Goal: Transaction & Acquisition: Obtain resource

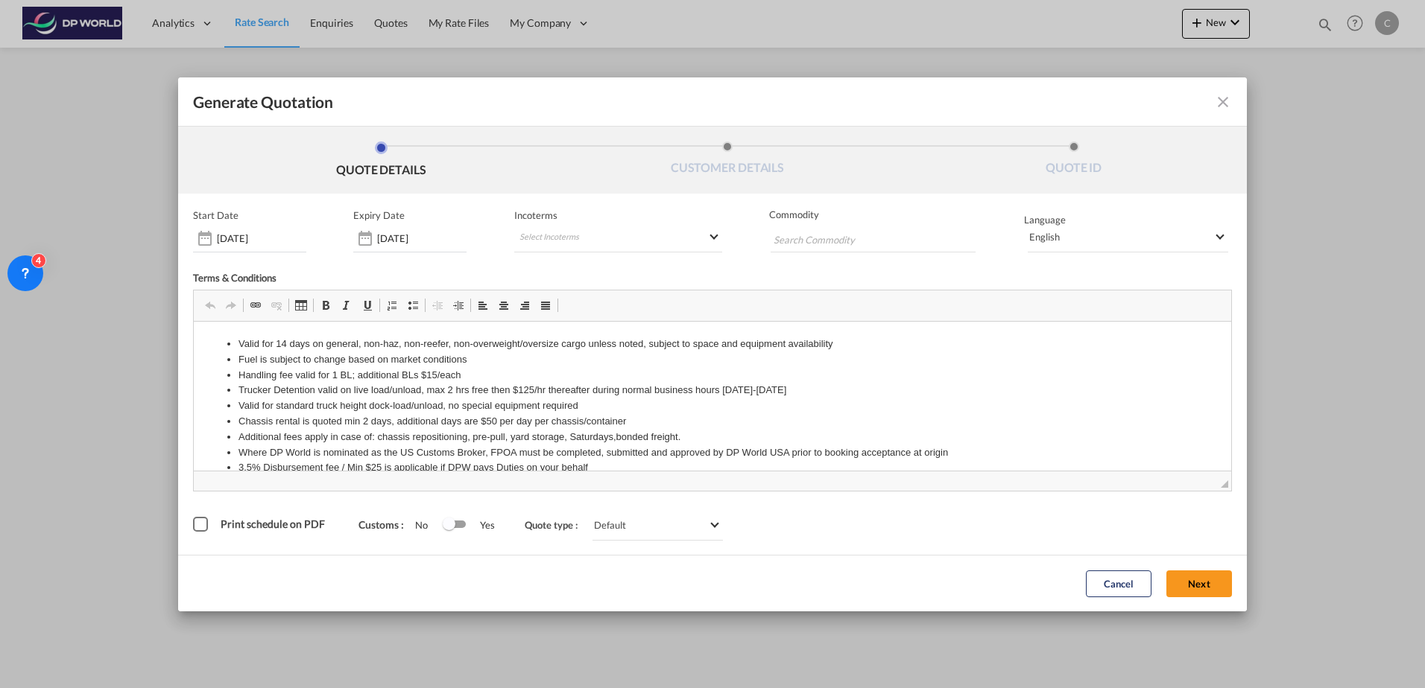
click at [1221, 580] on button "Next" at bounding box center [1199, 584] width 66 height 27
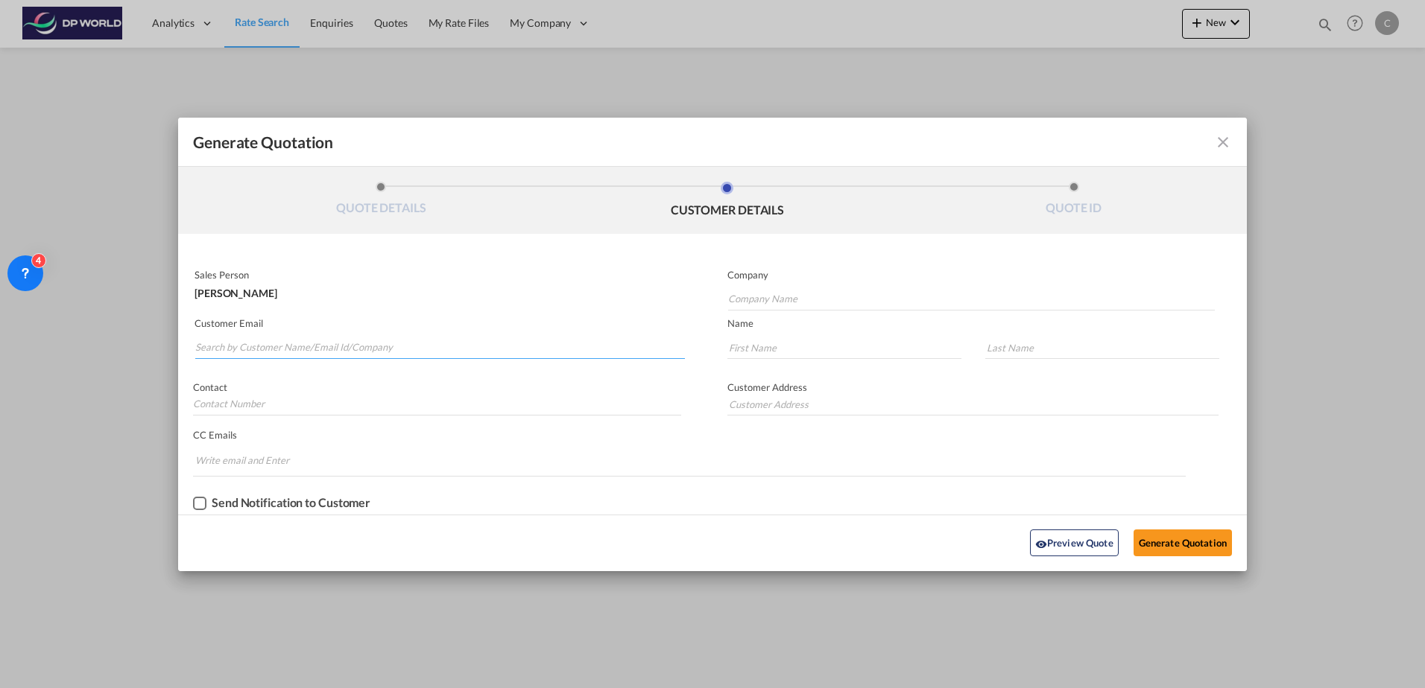
click at [387, 358] on md-autocomplete-wrap "Generate QuotationQUOTE ..." at bounding box center [439, 344] width 490 height 30
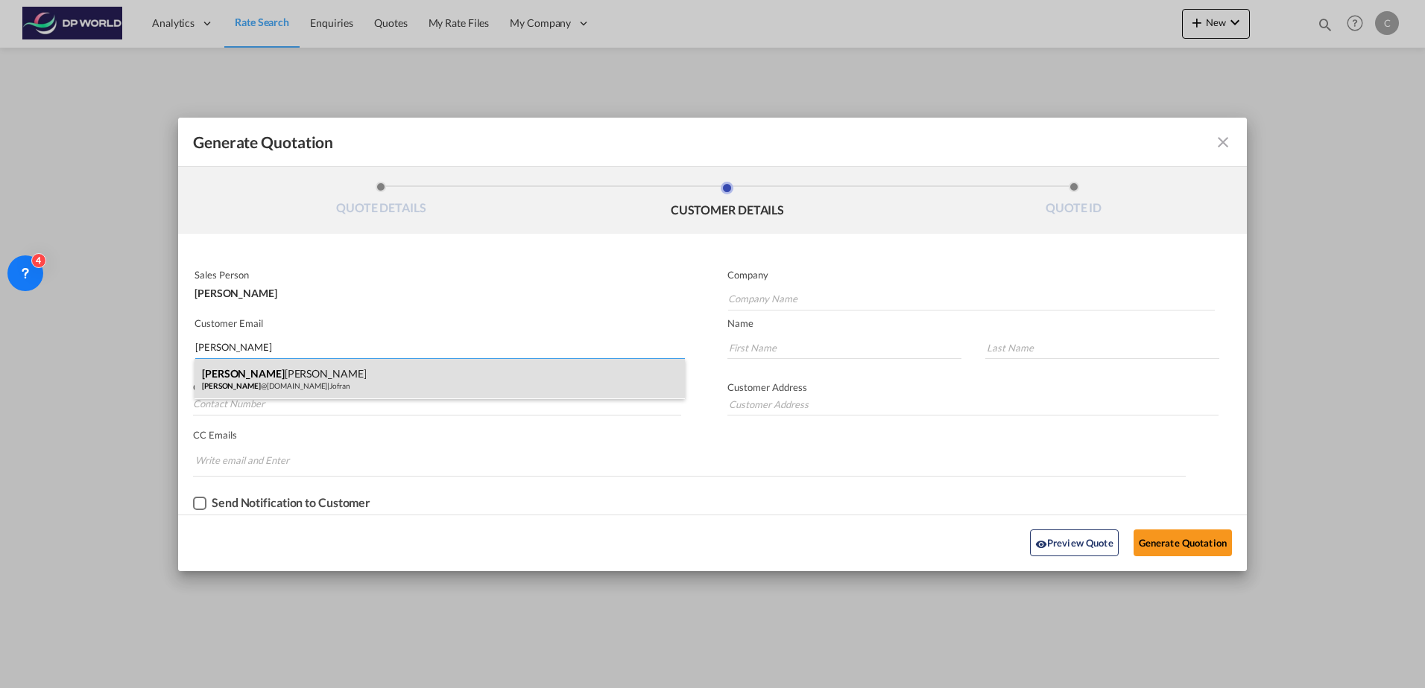
type input "[PERSON_NAME]"
click at [354, 373] on div "[PERSON_NAME] [PERSON_NAME] @[DOMAIN_NAME] | [PERSON_NAME]" at bounding box center [439, 379] width 490 height 40
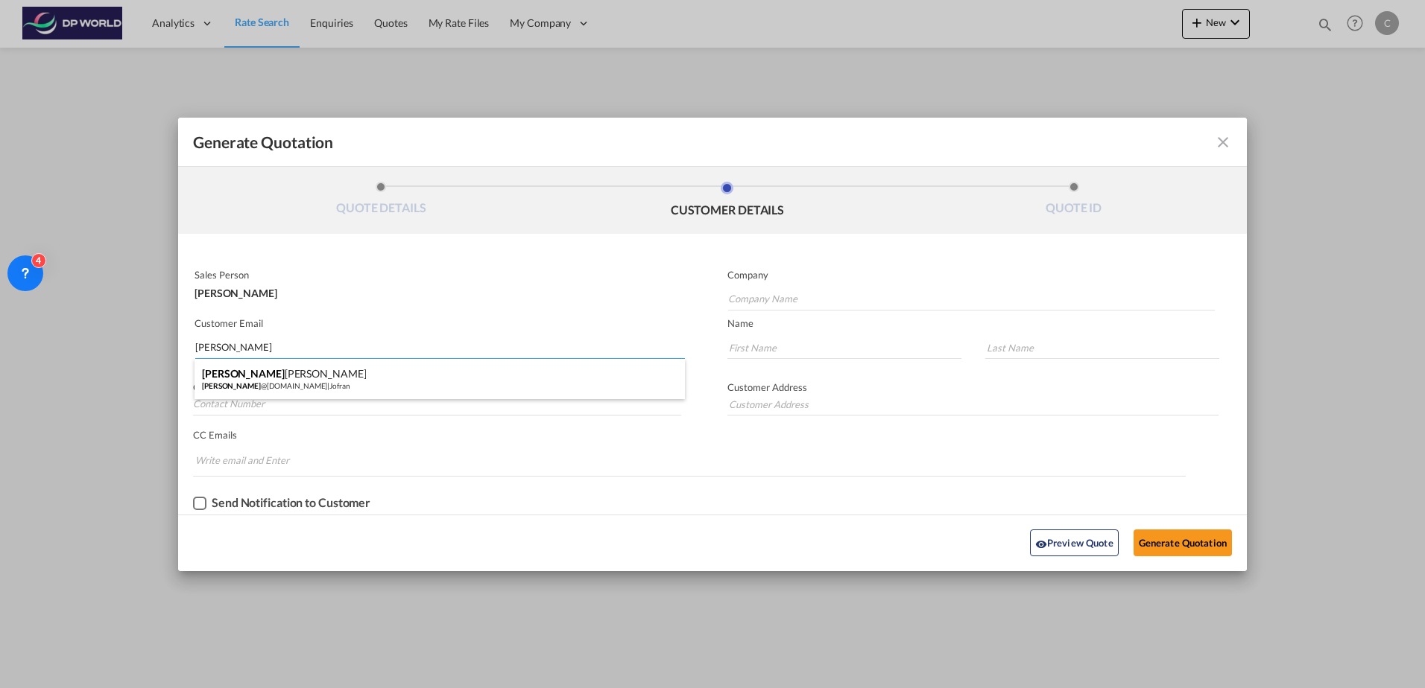
type input "Jofran"
type input "[PERSON_NAME][EMAIL_ADDRESS][DOMAIN_NAME]"
type input "[PERSON_NAME]"
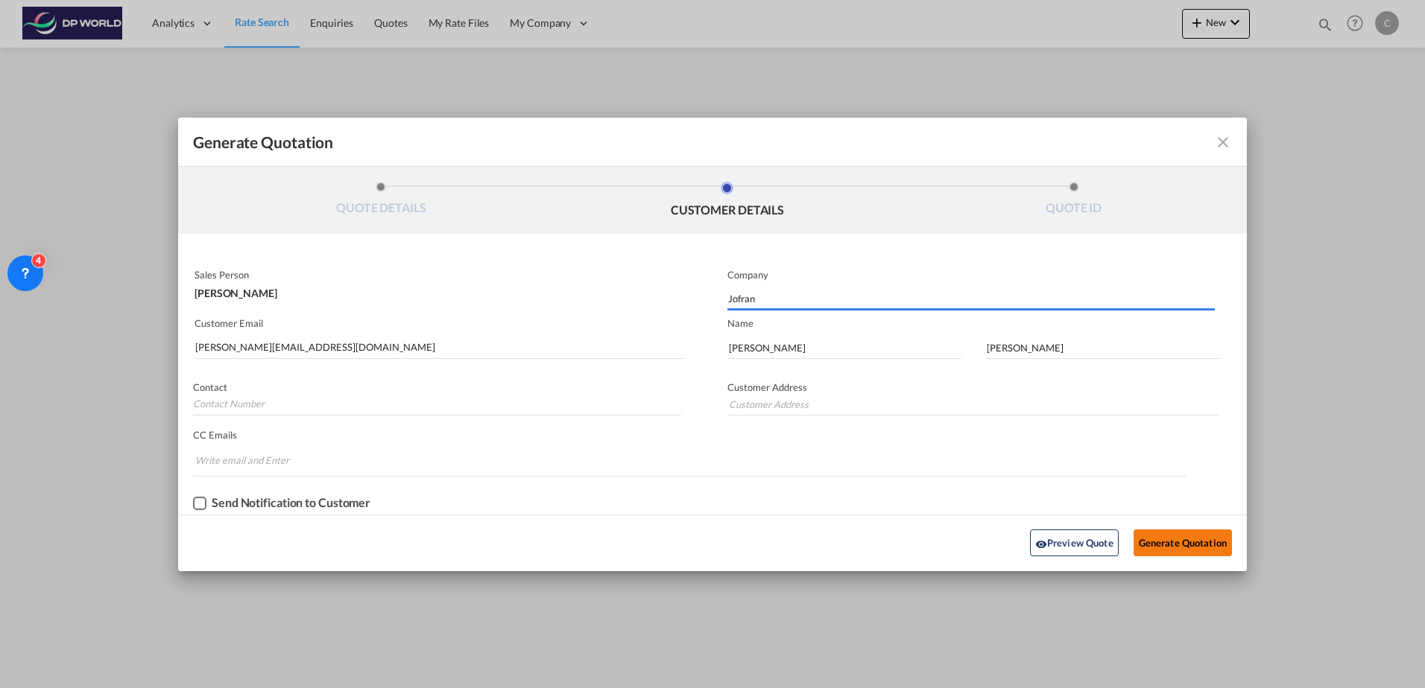
click at [1179, 546] on button "Generate Quotation" at bounding box center [1182, 543] width 98 height 27
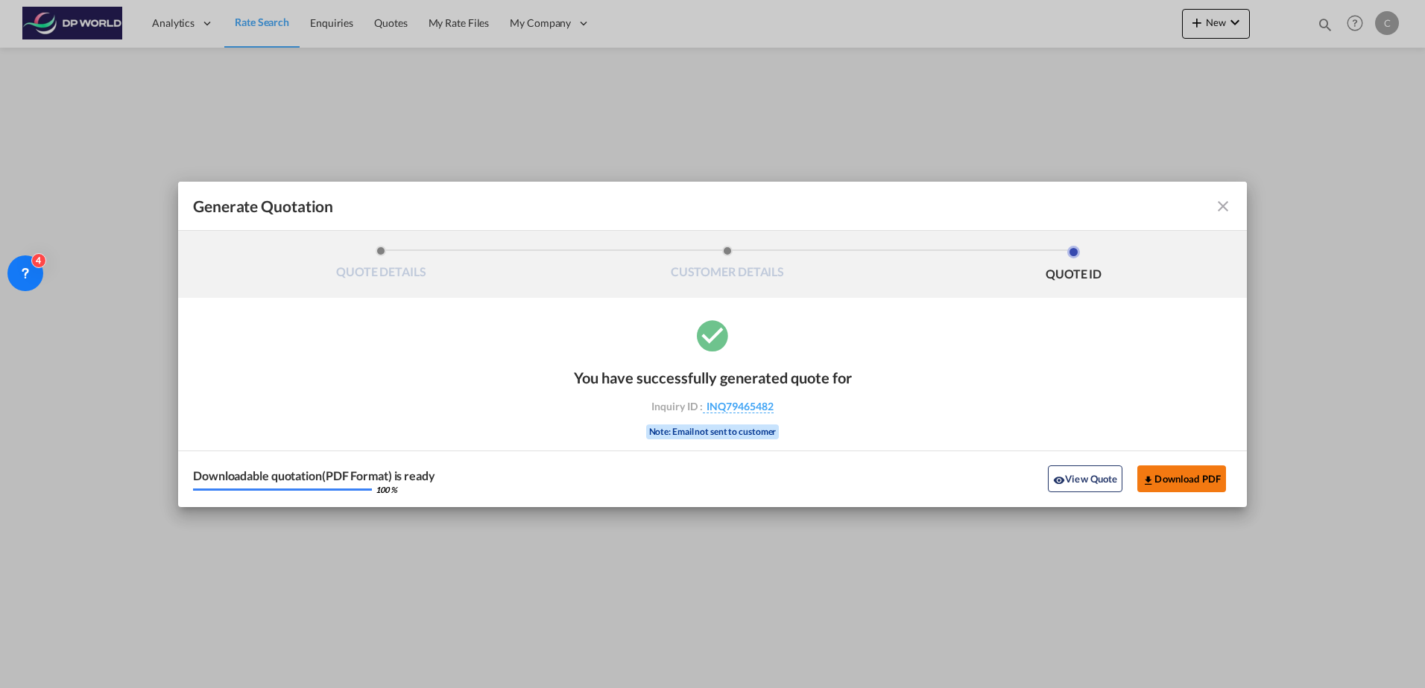
click at [1189, 481] on button "Download PDF" at bounding box center [1181, 479] width 89 height 27
